Goal: Task Accomplishment & Management: Use online tool/utility

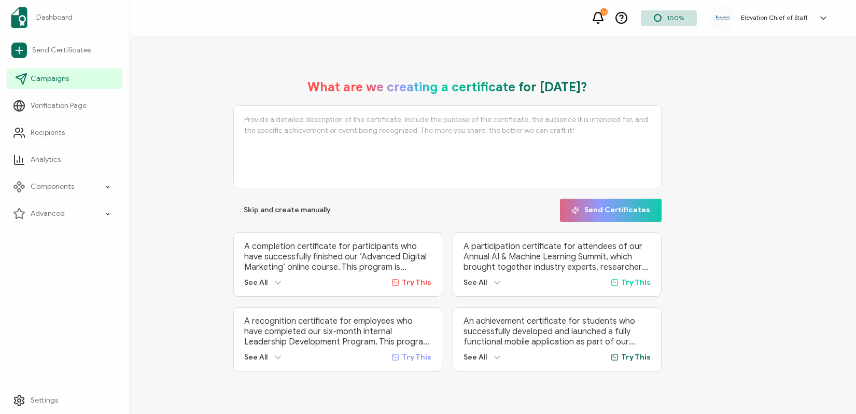
click at [68, 82] on link "Campaigns" at bounding box center [65, 78] width 116 height 21
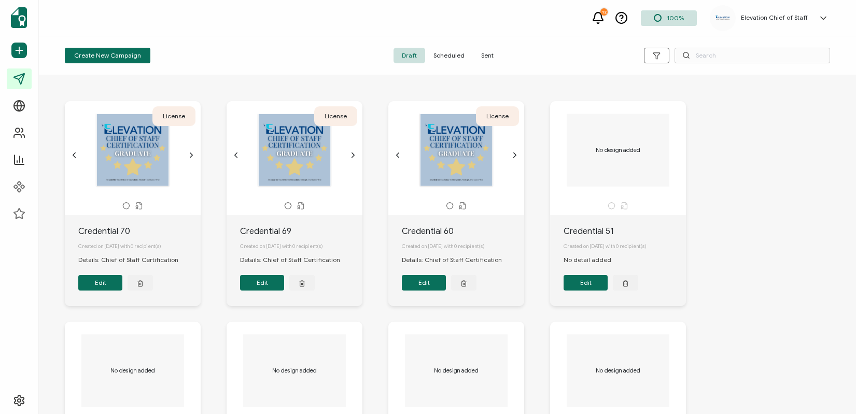
click at [491, 60] on span "Sent" at bounding box center [487, 56] width 29 height 16
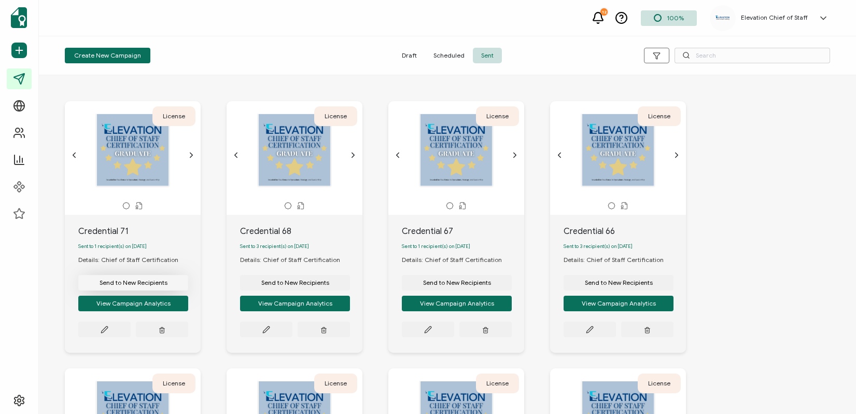
click at [143, 283] on span "Send to New Recipients" at bounding box center [134, 282] width 68 height 6
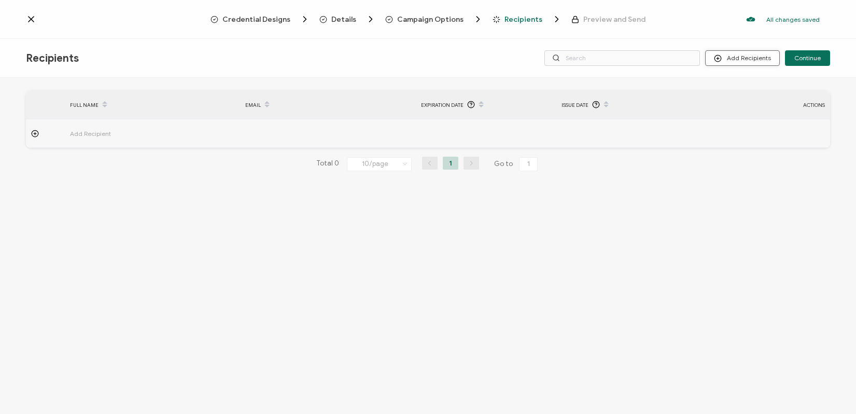
click at [748, 64] on button "Add Recipients" at bounding box center [742, 58] width 75 height 16
click at [749, 101] on span "Import From Recipients" at bounding box center [762, 103] width 67 height 8
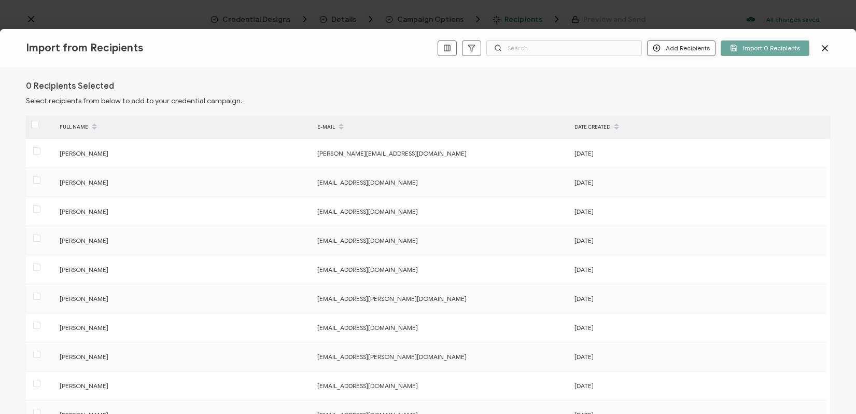
click at [687, 51] on button "Add Recipients" at bounding box center [681, 48] width 68 height 16
click at [683, 51] on button "Add Recipients" at bounding box center [681, 48] width 68 height 16
click at [686, 82] on span "Add a Single Recipient" at bounding box center [705, 84] width 65 height 8
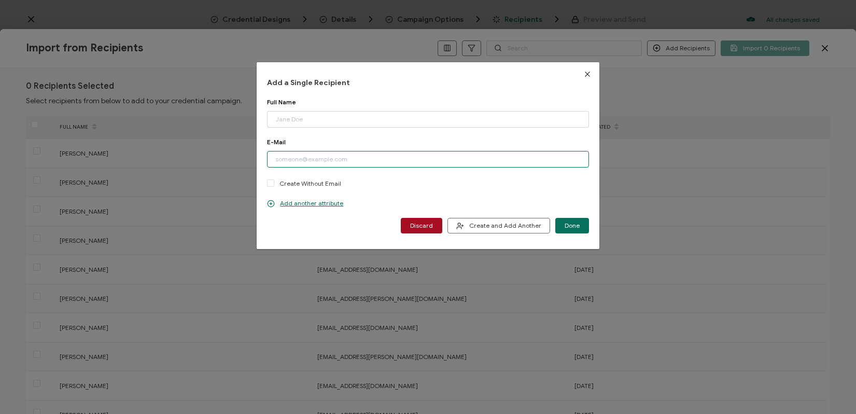
click at [356, 156] on input "dialog" at bounding box center [427, 159] width 321 height 17
paste input "[EMAIL_ADDRESS][DOMAIN_NAME]"
type input "[EMAIL_ADDRESS][DOMAIN_NAME]"
click at [305, 120] on input "dialog" at bounding box center [427, 119] width 321 height 17
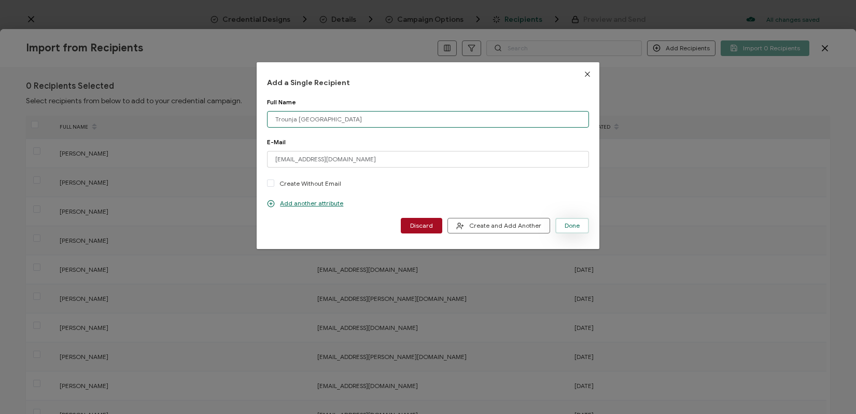
type input "Trounja [GEOGRAPHIC_DATA]"
click at [558, 223] on button "Done" at bounding box center [572, 226] width 34 height 16
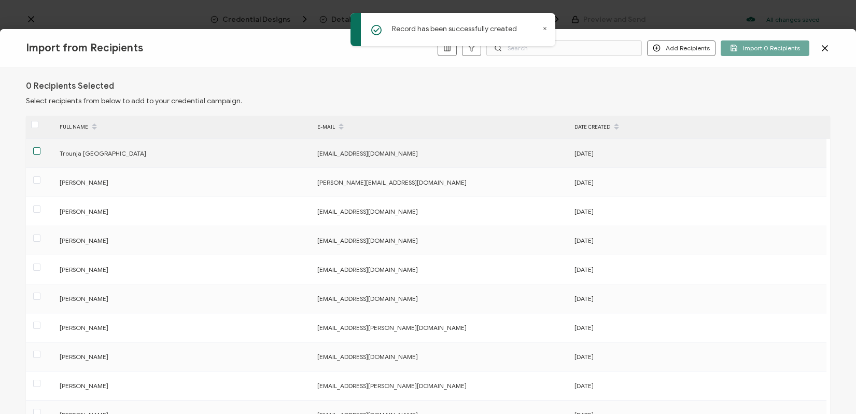
click at [37, 149] on span at bounding box center [36, 150] width 7 height 7
click at [40, 147] on input "checkbox" at bounding box center [40, 147] width 0 height 0
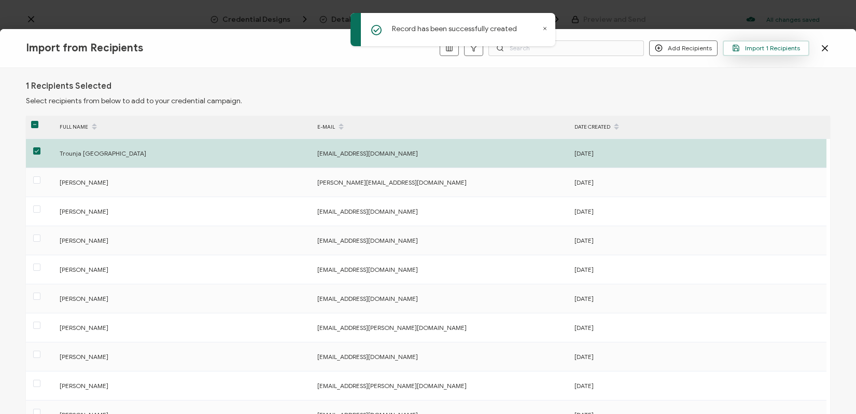
click at [764, 46] on span "Import 1 Recipients" at bounding box center [766, 48] width 68 height 8
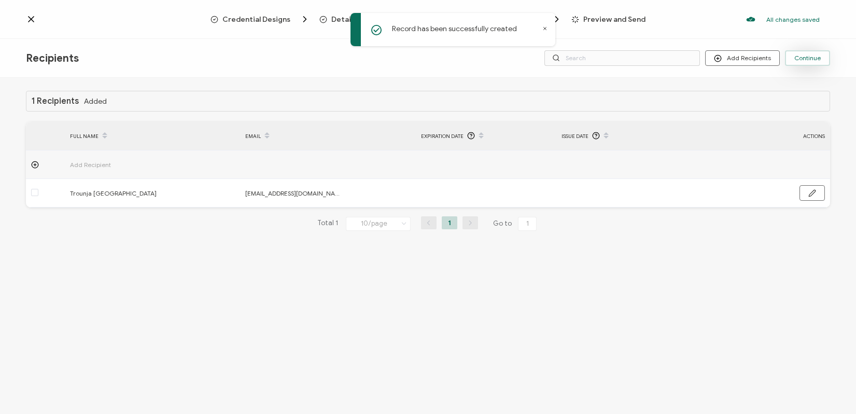
click at [813, 63] on button "Continue" at bounding box center [807, 58] width 45 height 16
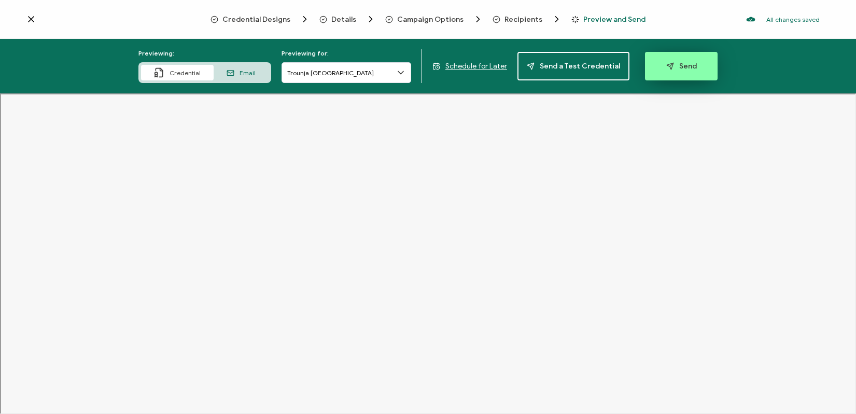
click at [698, 69] on button "Send" at bounding box center [681, 66] width 73 height 29
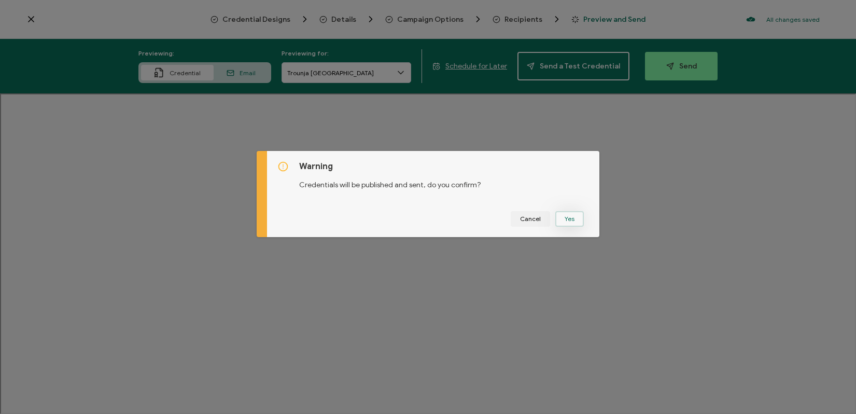
click at [566, 219] on button "Yes" at bounding box center [569, 219] width 29 height 16
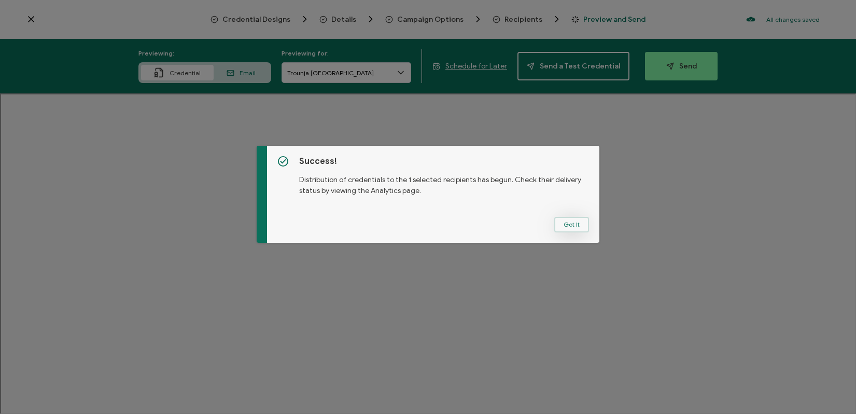
click at [561, 221] on button "Got It" at bounding box center [571, 225] width 35 height 16
